Goal: Information Seeking & Learning: Learn about a topic

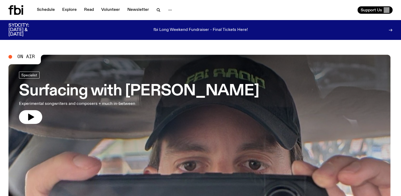
click at [25, 57] on span "On Air" at bounding box center [25, 56] width 17 height 5
click at [27, 117] on icon "button" at bounding box center [30, 117] width 8 height 8
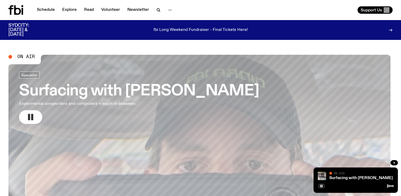
click at [25, 119] on button "button" at bounding box center [30, 117] width 23 height 14
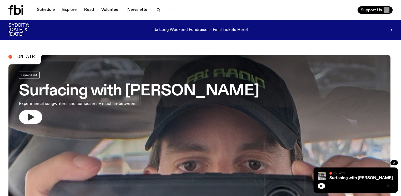
click at [19, 110] on button "button" at bounding box center [30, 117] width 23 height 14
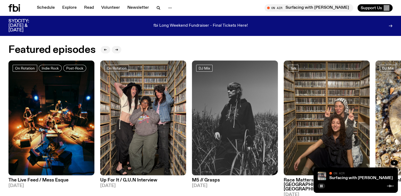
scroll to position [260, 0]
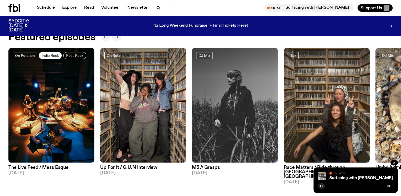
click at [53, 54] on span "Indie Rock" at bounding box center [50, 55] width 17 height 4
click at [366, 156] on icon "button" at bounding box center [362, 157] width 6 height 6
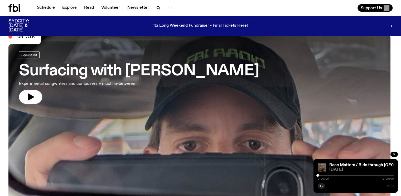
scroll to position [0, 0]
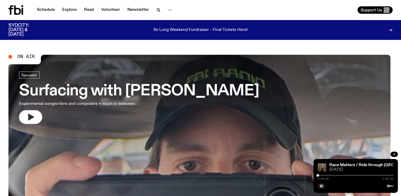
click at [28, 120] on icon "button" at bounding box center [30, 117] width 8 height 8
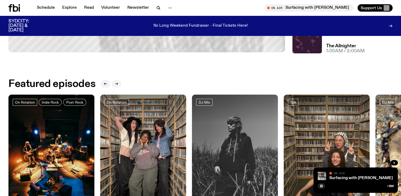
scroll to position [260, 0]
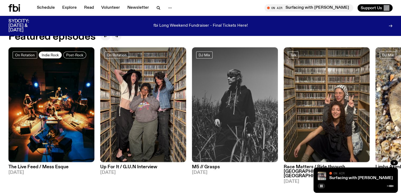
click at [53, 53] on span "Indie Rock" at bounding box center [50, 55] width 17 height 4
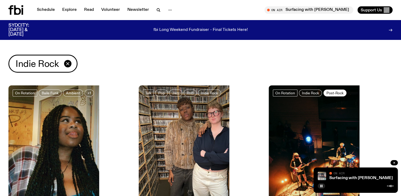
click at [326, 94] on span "Post-Rock" at bounding box center [334, 93] width 17 height 4
click at [157, 11] on icon "button" at bounding box center [158, 9] width 2 height 2
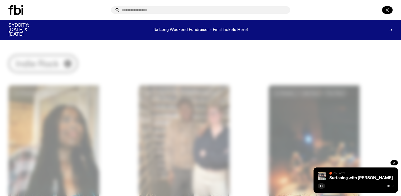
click at [134, 11] on input "text" at bounding box center [203, 10] width 164 height 4
type input "****"
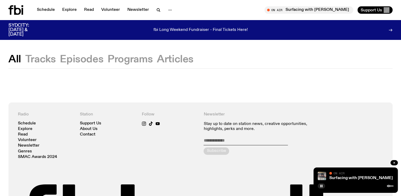
click at [11, 59] on button "All" at bounding box center [14, 59] width 13 height 9
click at [38, 62] on button "Tracks" at bounding box center [40, 59] width 31 height 9
click at [86, 61] on button "Episodes" at bounding box center [81, 59] width 43 height 9
click at [121, 61] on button "Programs" at bounding box center [130, 59] width 45 height 9
click at [158, 9] on icon "button" at bounding box center [158, 9] width 2 height 2
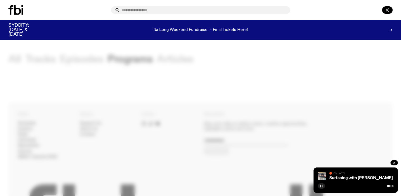
click at [155, 10] on input "text" at bounding box center [203, 10] width 164 height 4
type input "*********"
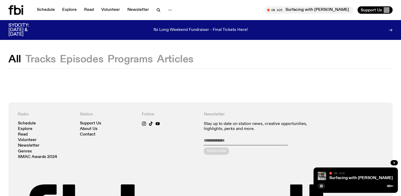
click at [176, 7] on div "Schedule Explore Read Volunteer Newsletter" at bounding box center [103, 9] width 190 height 9
click at [174, 10] on button "button" at bounding box center [170, 9] width 11 height 7
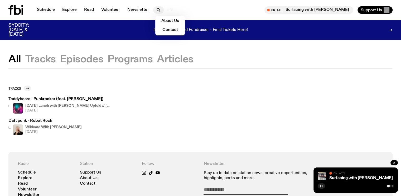
click at [157, 8] on icon "button" at bounding box center [158, 9] width 2 height 2
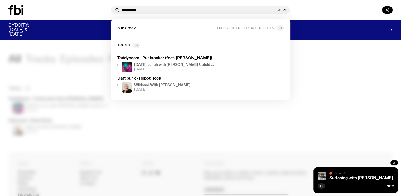
drag, startPoint x: 159, startPoint y: 10, endPoint x: 85, endPoint y: 6, distance: 74.7
click at [85, 6] on div "********* Clear punk rock Press enter for all results Tracks Teddybears - Punkr…" at bounding box center [200, 10] width 401 height 20
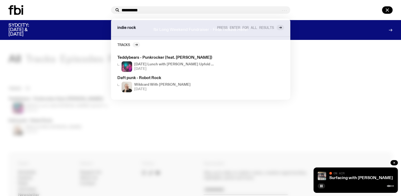
type input "**********"
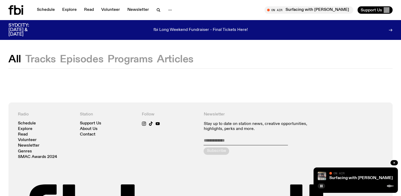
click at [180, 10] on div "Schedule Explore Read Volunteer Newsletter" at bounding box center [103, 9] width 190 height 9
click at [172, 10] on icon "button" at bounding box center [170, 10] width 6 height 6
click at [157, 11] on icon "button" at bounding box center [158, 9] width 2 height 2
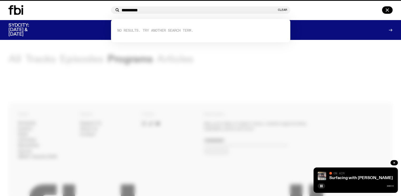
drag, startPoint x: 35, startPoint y: 50, endPoint x: 33, endPoint y: 47, distance: 3.2
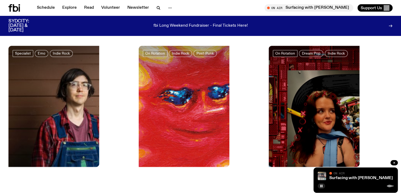
scroll to position [1050, 0]
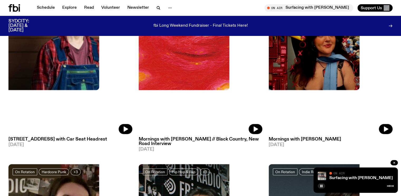
scroll to position [1077, 0]
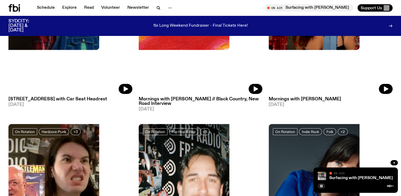
scroll to position [1156, 0]
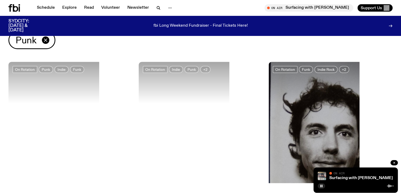
scroll to position [18, 0]
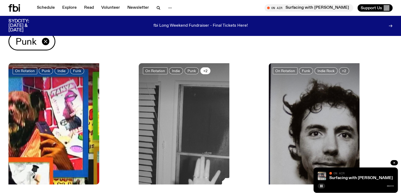
click at [203, 69] on span "+2" at bounding box center [205, 71] width 4 height 4
click at [342, 69] on span "+2" at bounding box center [344, 71] width 4 height 4
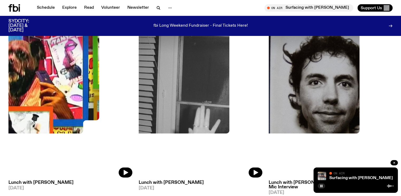
scroll to position [123, 0]
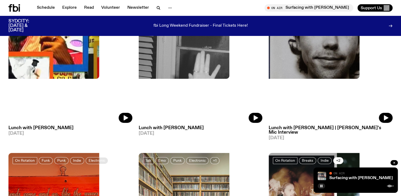
click at [333, 157] on button "+2" at bounding box center [338, 160] width 10 height 7
click at [352, 158] on span "Garage" at bounding box center [358, 160] width 12 height 4
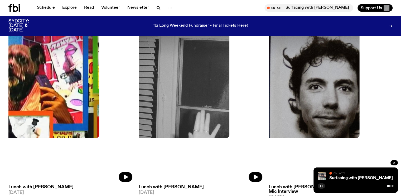
scroll to position [57, 0]
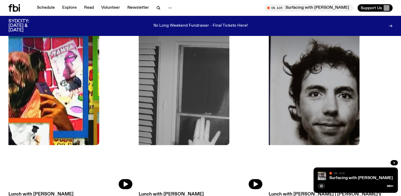
click at [322, 184] on button "button" at bounding box center [321, 185] width 7 height 5
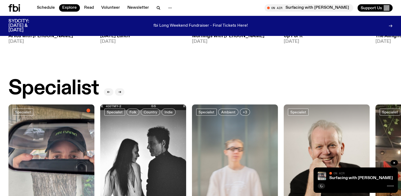
scroll to position [420, 0]
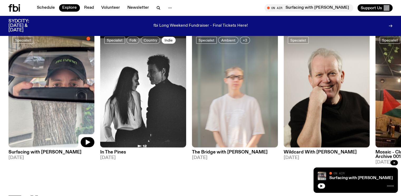
click at [173, 39] on link "Indie" at bounding box center [169, 40] width 14 height 7
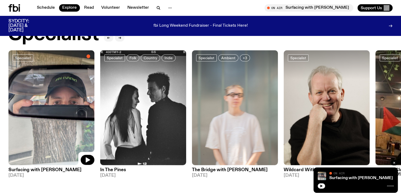
scroll to position [393, 0]
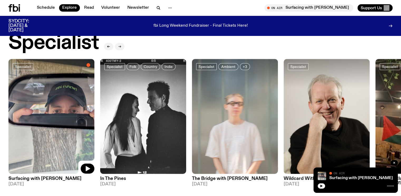
click at [123, 49] on button "button" at bounding box center [119, 46] width 9 height 7
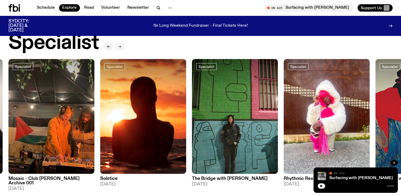
click at [123, 48] on button "button" at bounding box center [119, 46] width 9 height 7
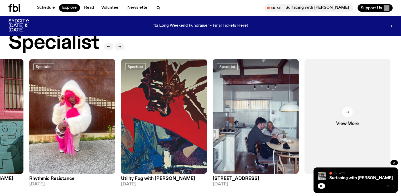
click at [123, 48] on button "button" at bounding box center [119, 46] width 9 height 7
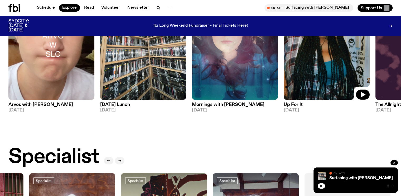
scroll to position [358, 0]
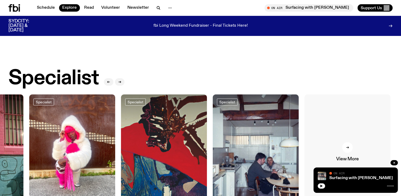
click at [347, 146] on icon at bounding box center [347, 146] width 3 height 3
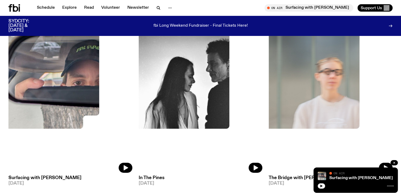
scroll to position [50, 0]
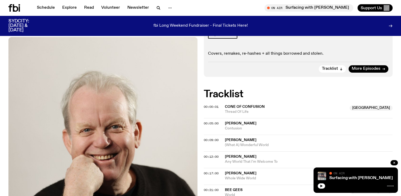
scroll to position [102, 0]
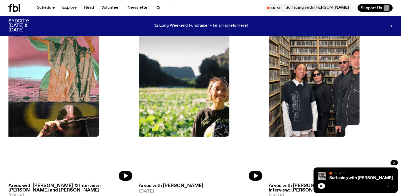
scroll to position [313, 0]
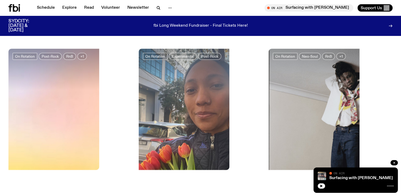
scroll to position [445, 0]
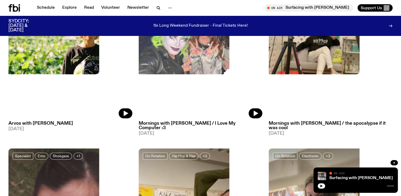
scroll to position [129, 0]
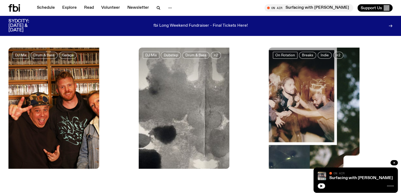
scroll to position [262, 0]
